Goal: Task Accomplishment & Management: Complete application form

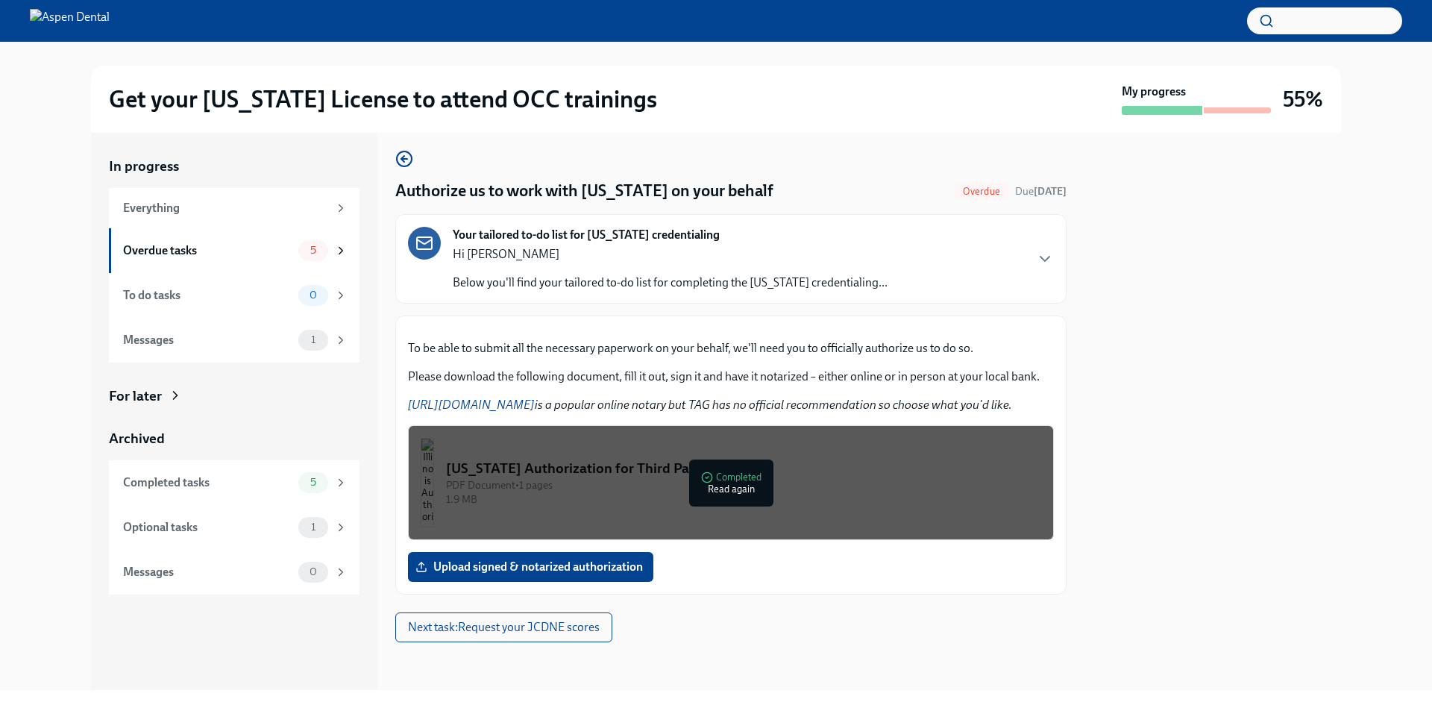
scroll to position [181, 0]
click at [434, 483] on img "button" at bounding box center [427, 483] width 13 height 90
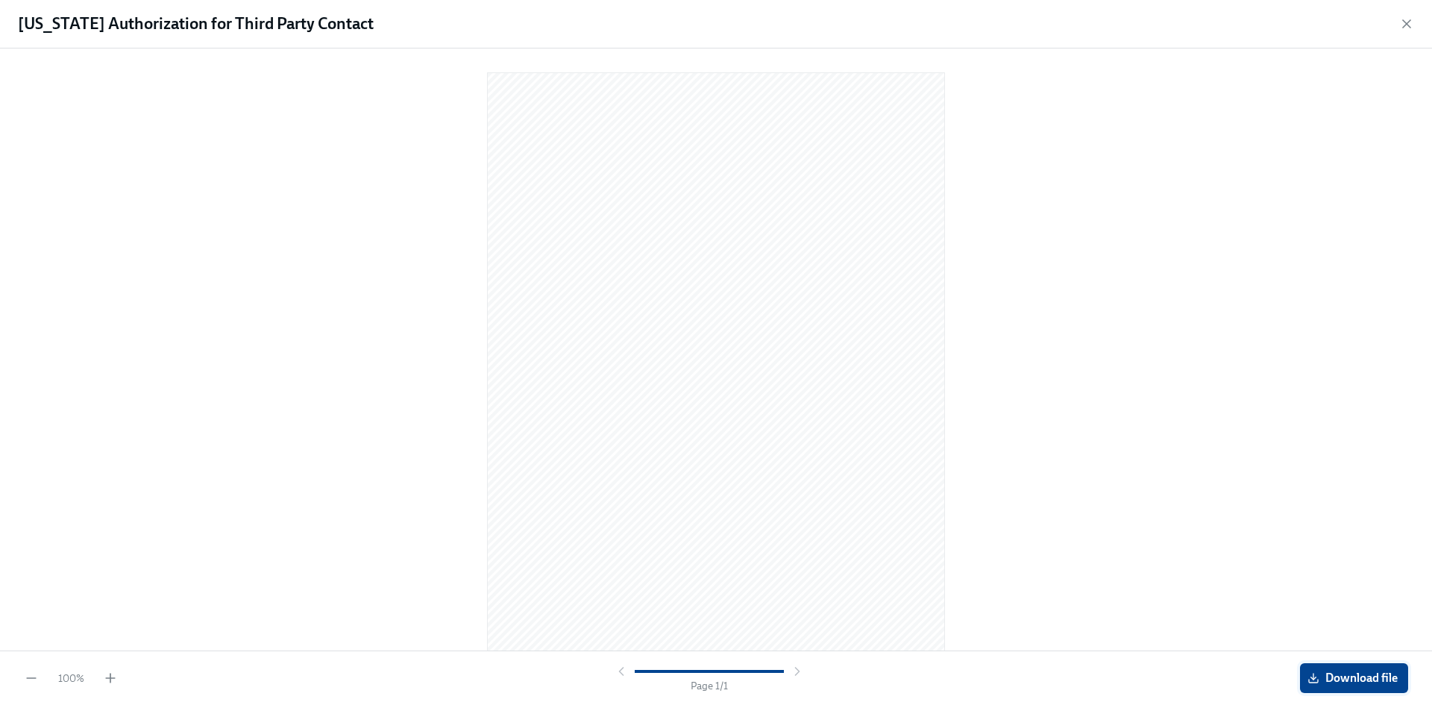
click at [1349, 677] on span "Download file" at bounding box center [1354, 678] width 87 height 15
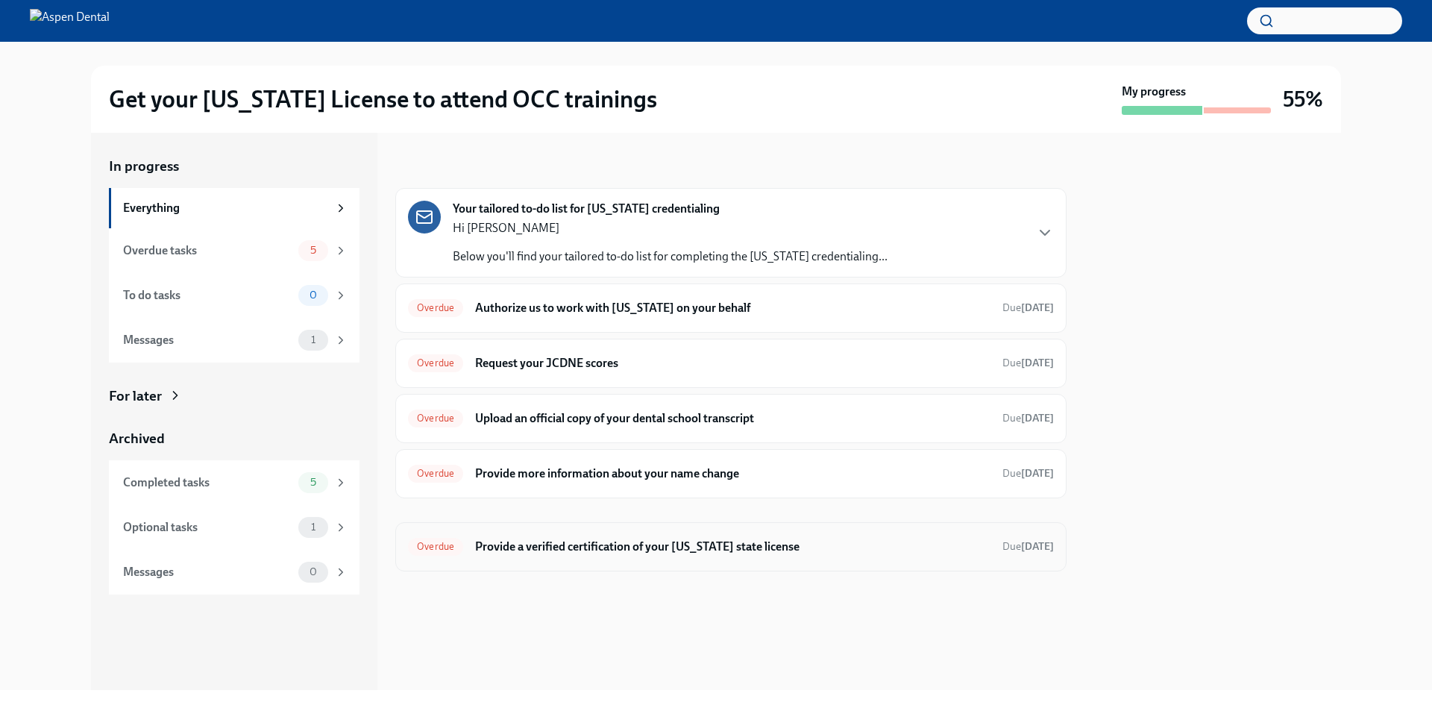
click at [748, 545] on h6 "Provide a verified certification of your [US_STATE] state license" at bounding box center [732, 547] width 515 height 16
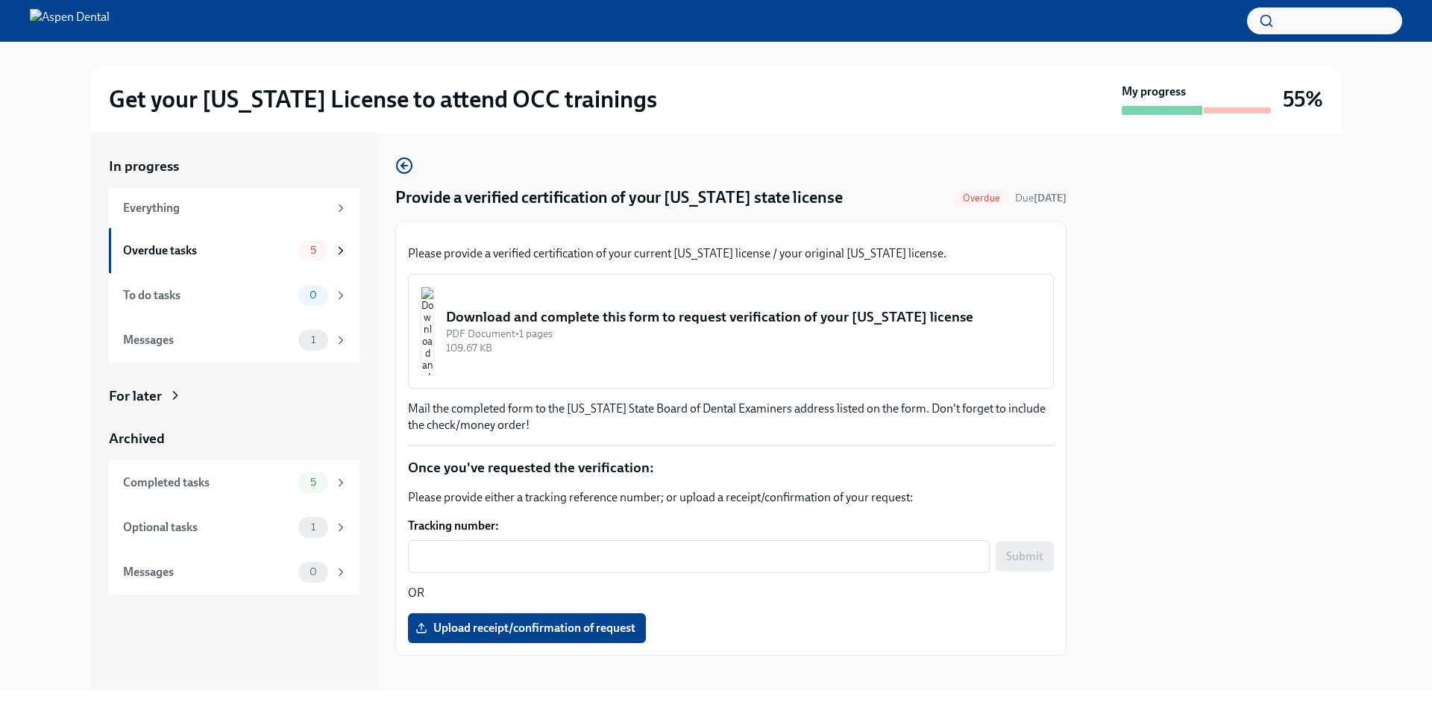
click at [553, 327] on div "Download and complete this form to request verification of your [US_STATE] lice…" at bounding box center [743, 316] width 595 height 19
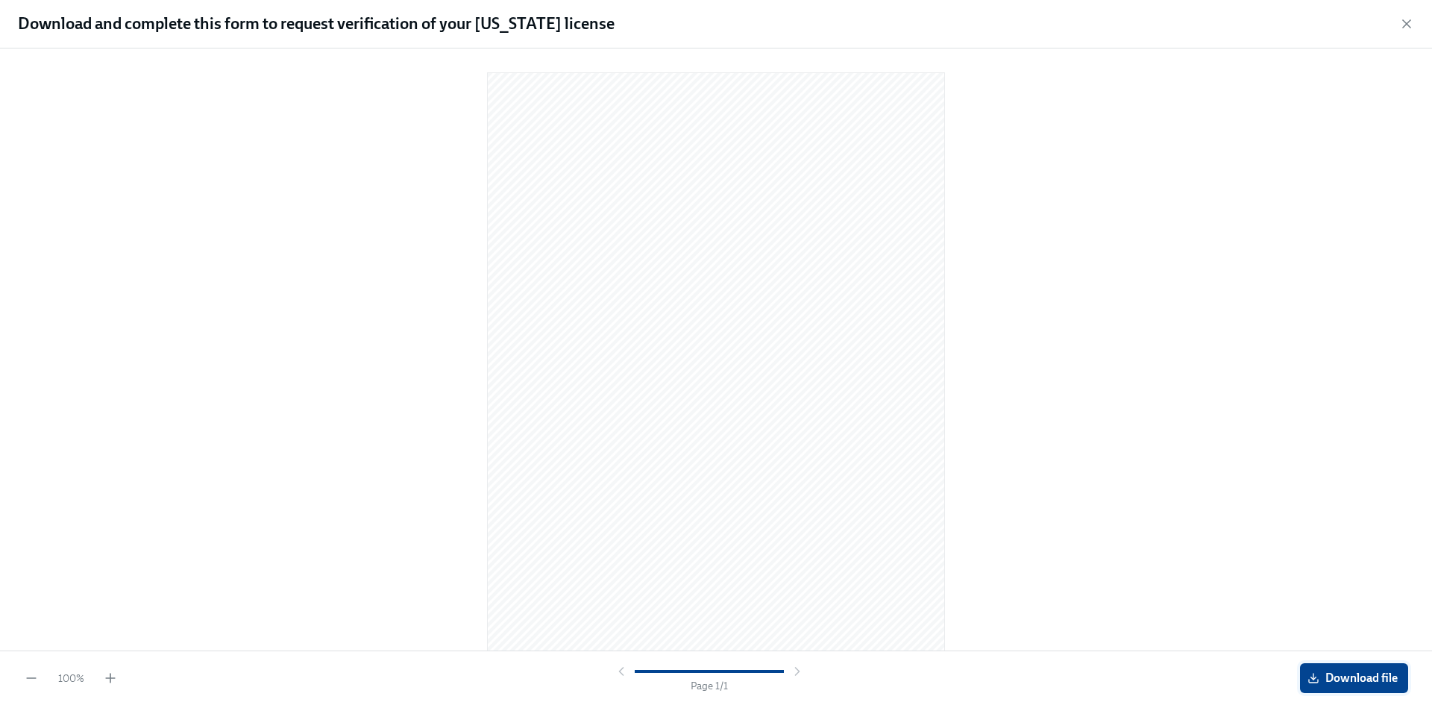
click at [1369, 670] on button "Download file" at bounding box center [1354, 678] width 108 height 30
click at [1406, 26] on icon "button" at bounding box center [1406, 23] width 15 height 15
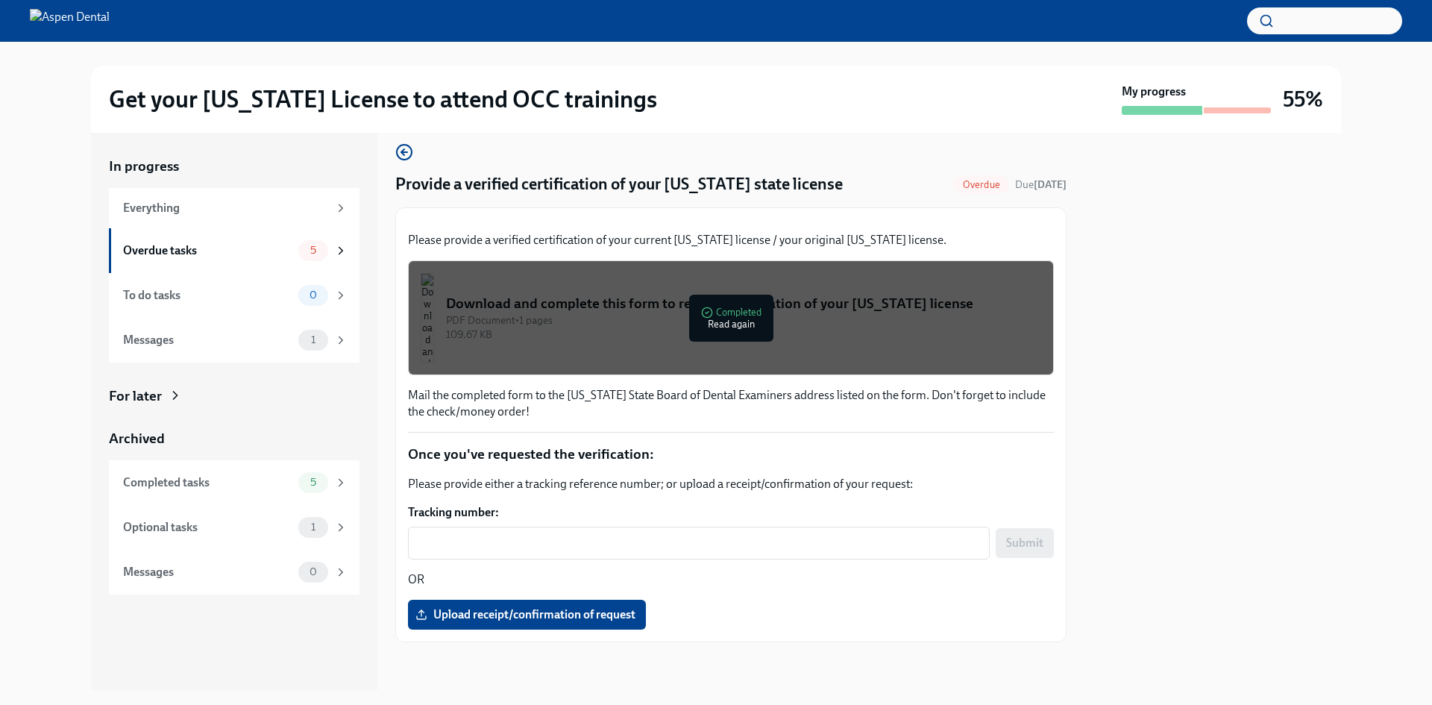
scroll to position [186, 0]
click at [310, 486] on span "5" at bounding box center [313, 482] width 24 height 11
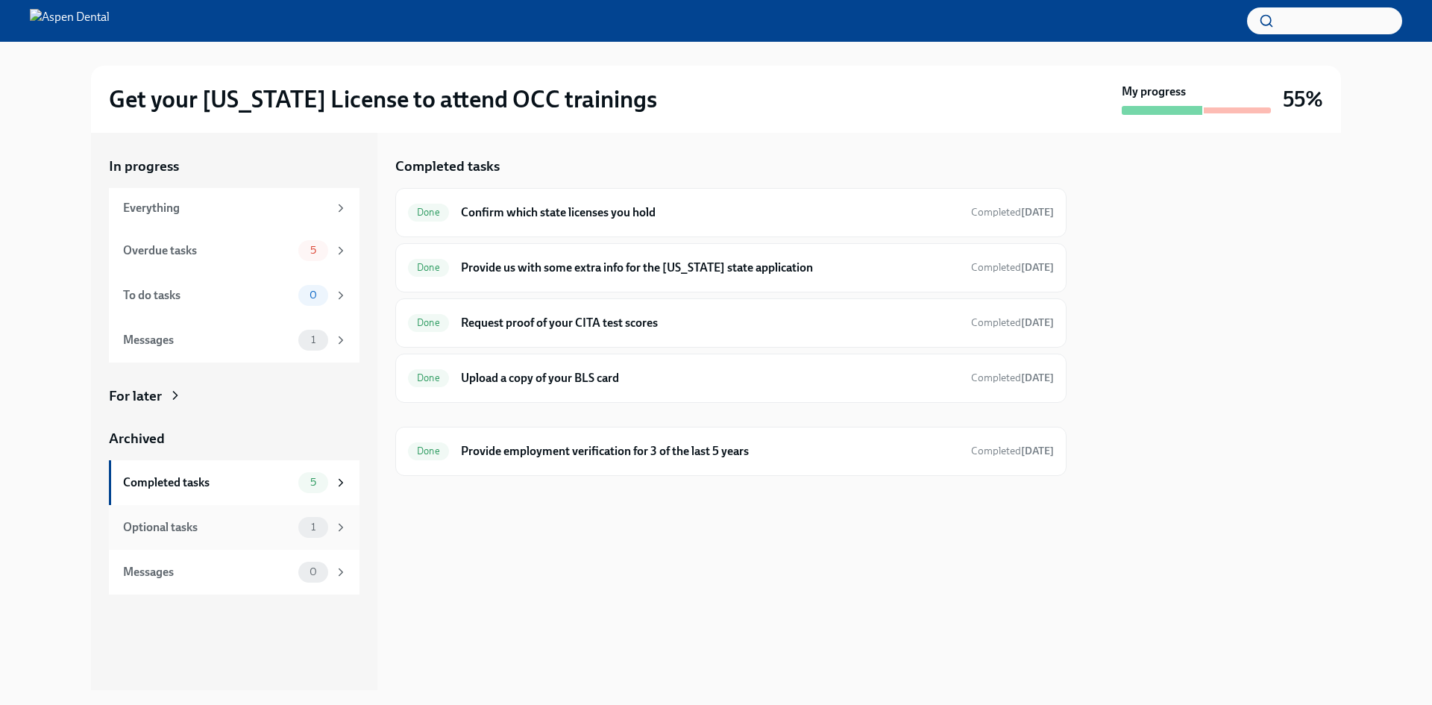
click at [284, 527] on div "Optional tasks" at bounding box center [207, 527] width 169 height 16
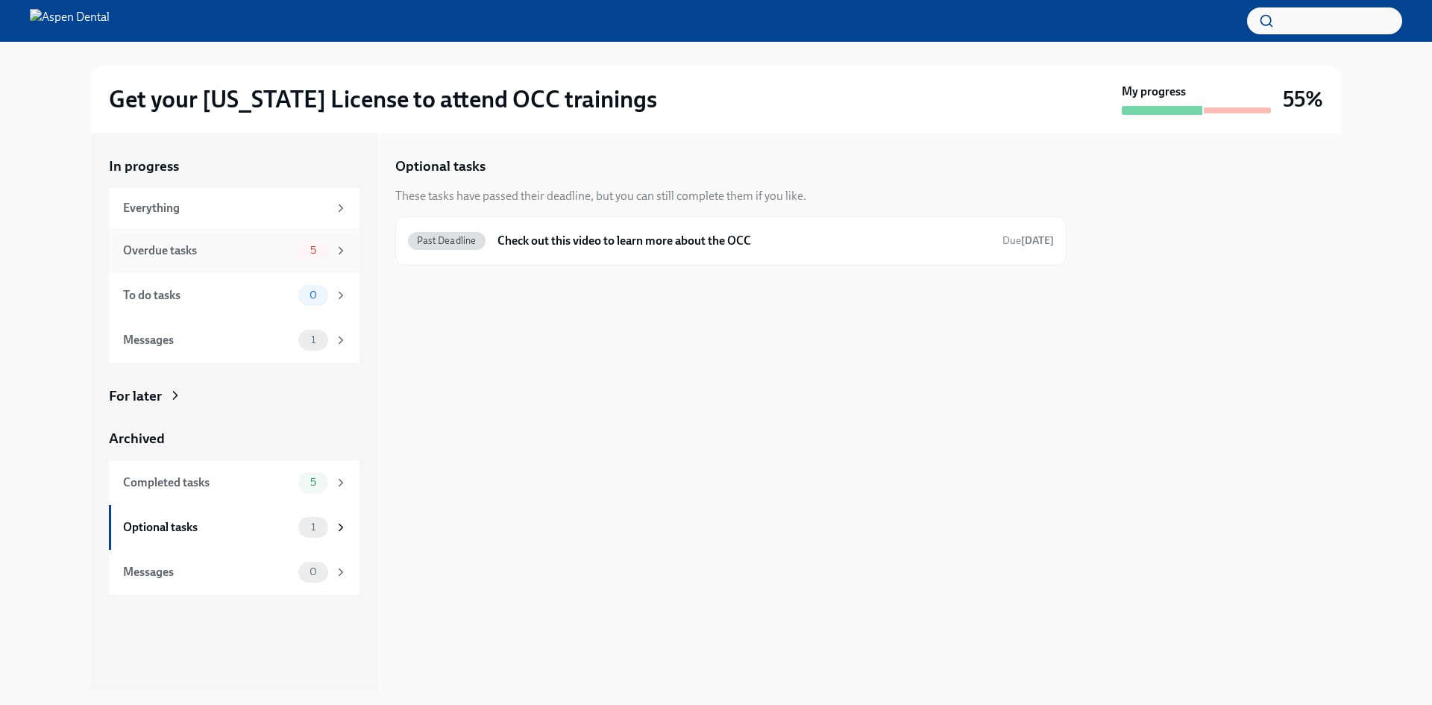
click at [294, 246] on div "Overdue tasks 5" at bounding box center [235, 250] width 225 height 21
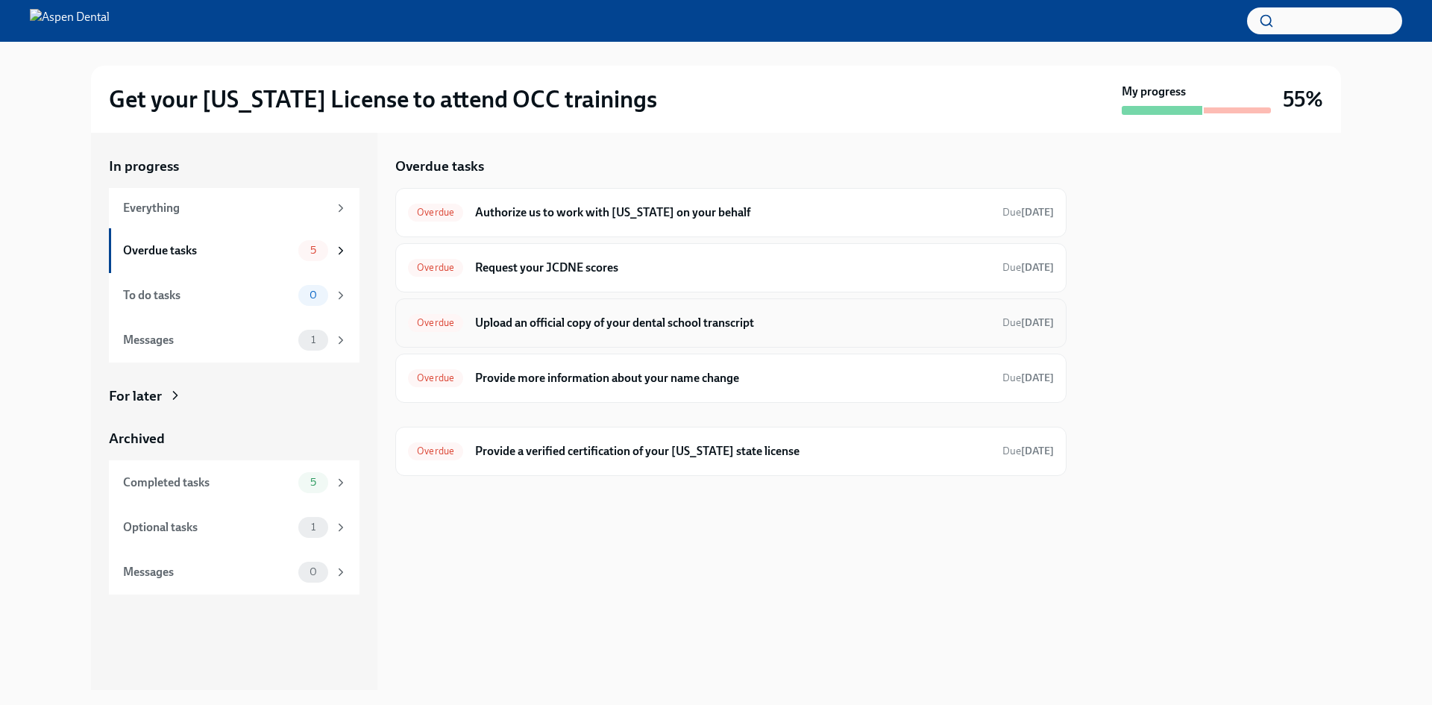
click at [568, 322] on h6 "Upload an official copy of your dental school transcript" at bounding box center [732, 323] width 515 height 16
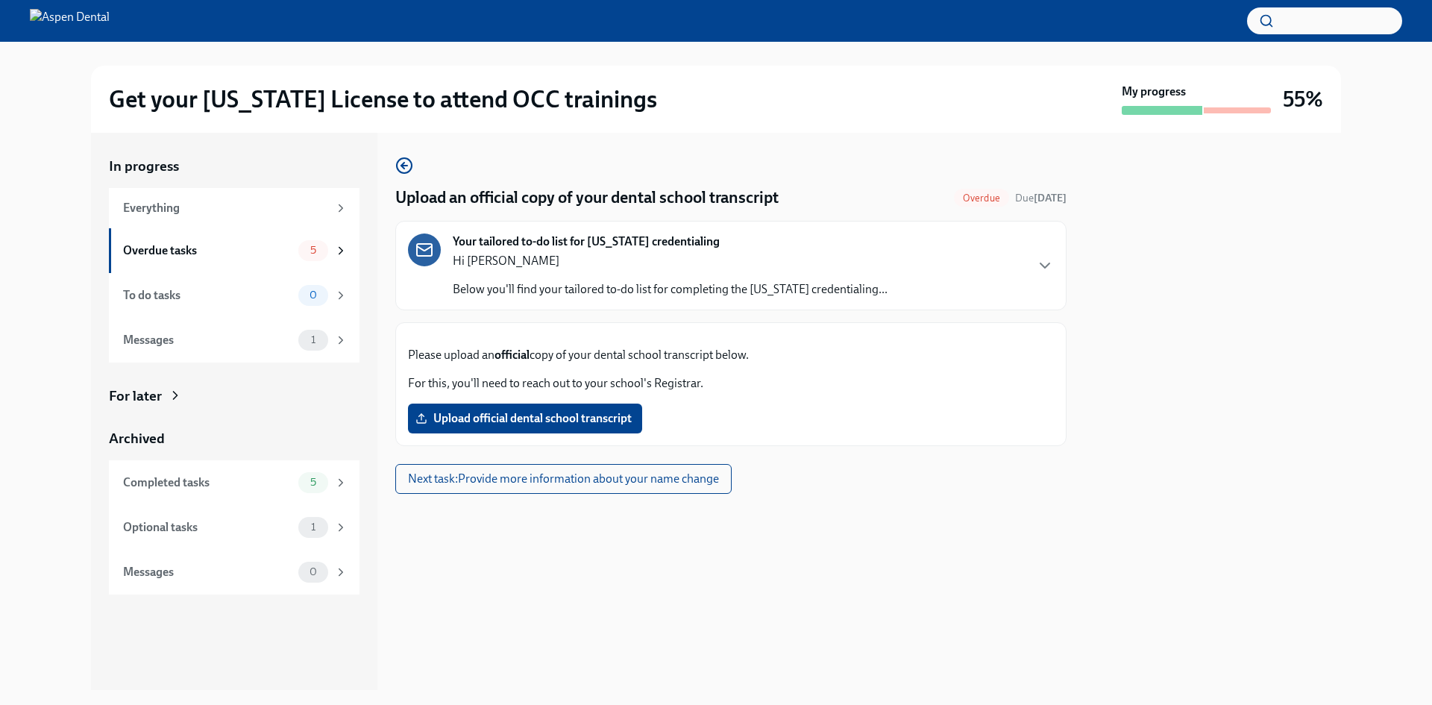
scroll to position [25, 0]
click at [504, 426] on span "Upload official dental school transcript" at bounding box center [524, 418] width 213 height 15
click at [0, 0] on input "Upload official dental school transcript" at bounding box center [0, 0] width 0 height 0
click at [192, 242] on div "Overdue tasks" at bounding box center [207, 250] width 169 height 16
